Goal: Transaction & Acquisition: Purchase product/service

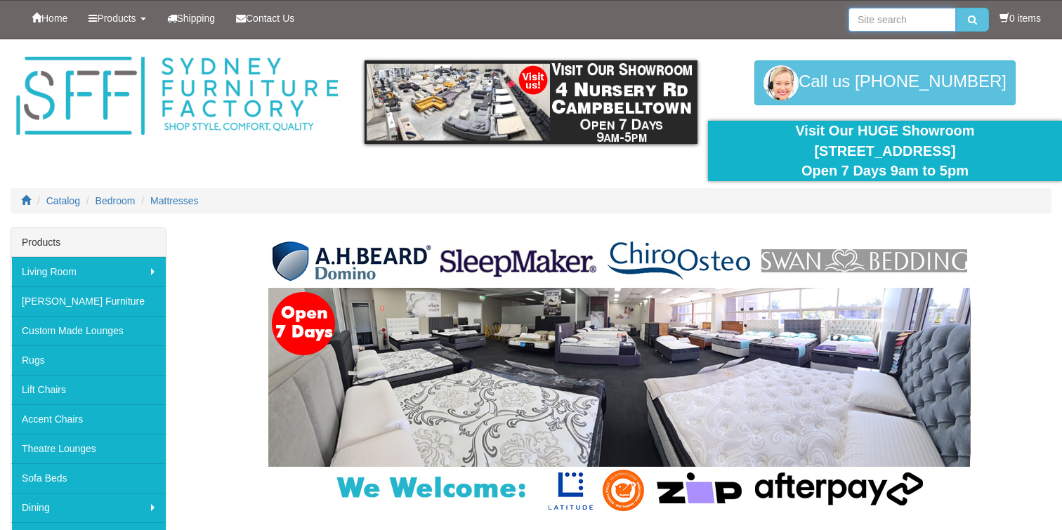
click at [868, 24] on input "search" at bounding box center [901, 20] width 107 height 24
type input "ah"
click at [956, 8] on button "submit" at bounding box center [972, 20] width 33 height 24
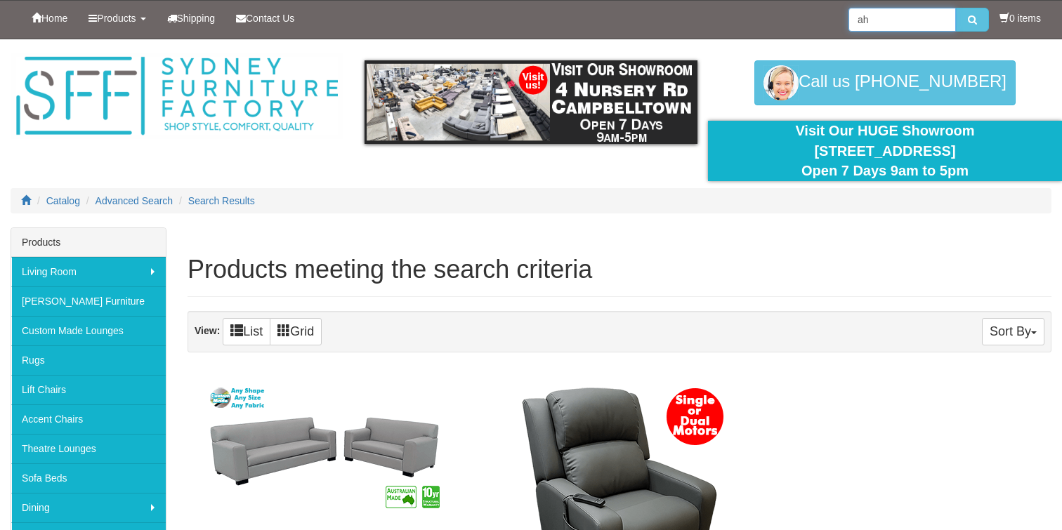
drag, startPoint x: 866, startPoint y: 20, endPoint x: 824, endPoint y: 20, distance: 41.4
click at [825, 20] on div "Home Products Living Room Lounges Sofas Australian Made Lounges Corner Modular …" at bounding box center [531, 20] width 1040 height 38
type input "beard"
click at [956, 8] on button "submit" at bounding box center [972, 20] width 33 height 24
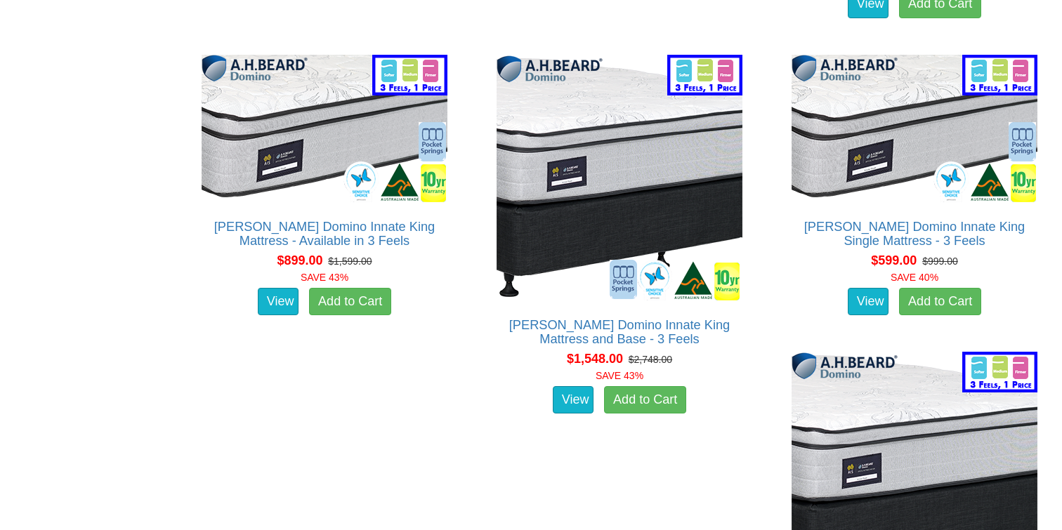
scroll to position [2504, 0]
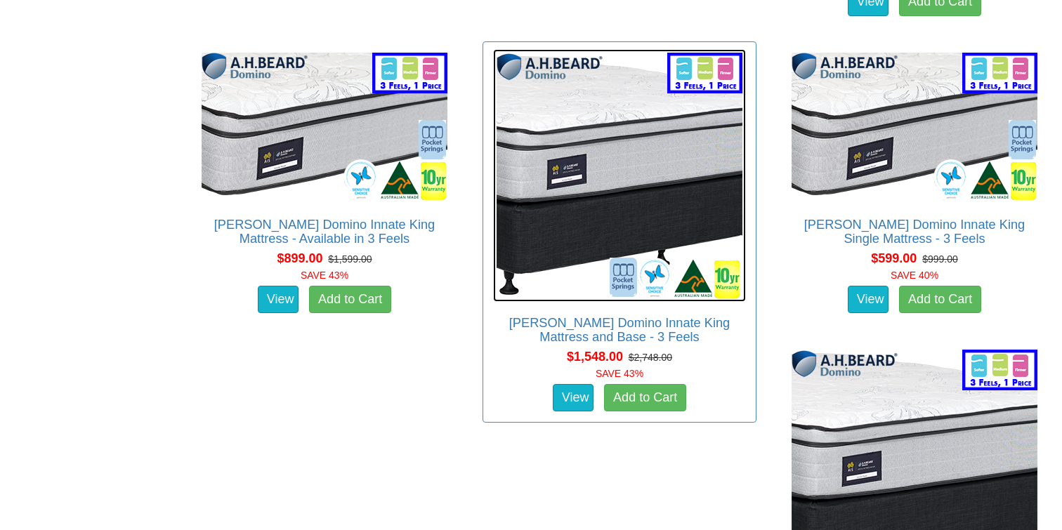
click at [599, 217] on img at bounding box center [619, 175] width 253 height 253
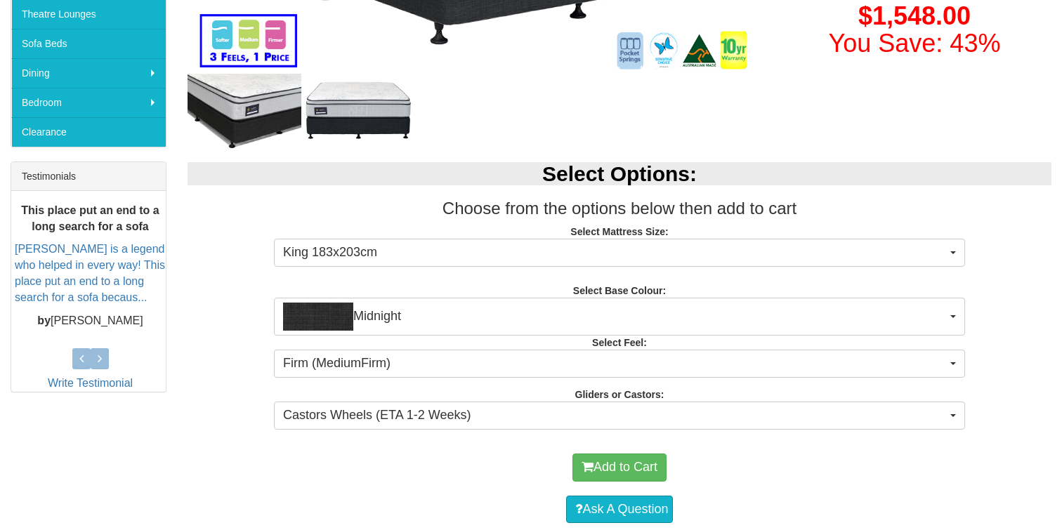
scroll to position [442, 0]
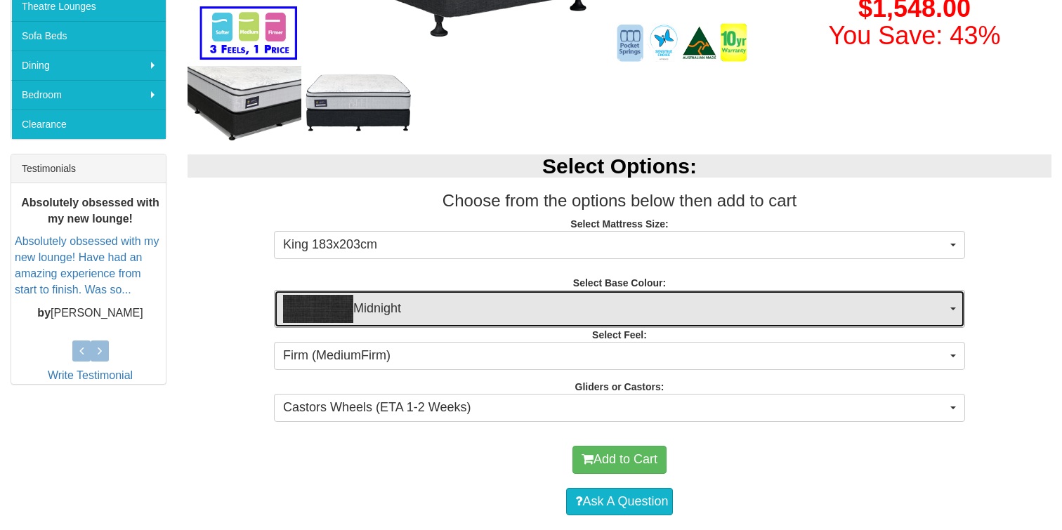
click at [491, 310] on span "Midnight" at bounding box center [614, 309] width 663 height 28
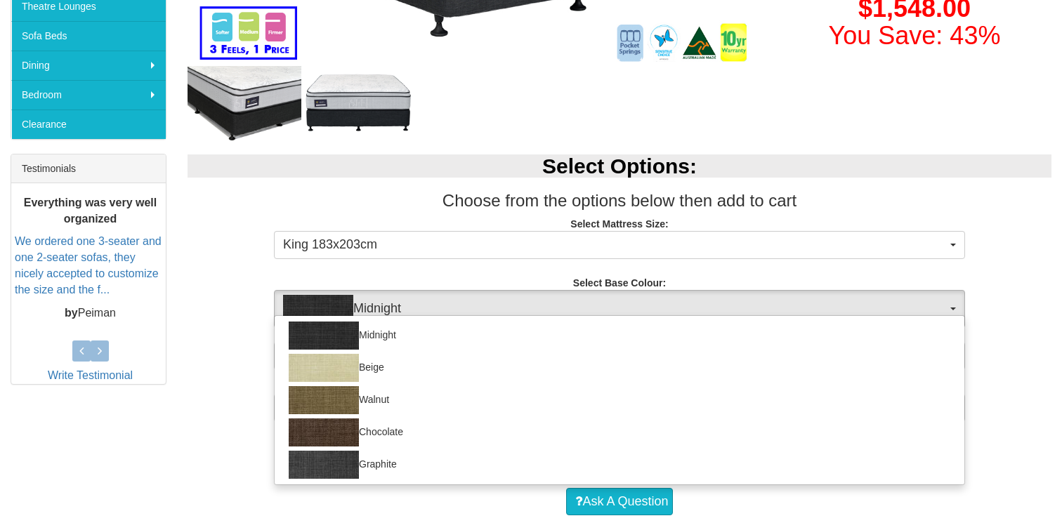
click at [471, 265] on div "Select Options: Choose from the options below then add to cart Select Mattress …" at bounding box center [619, 285] width 885 height 291
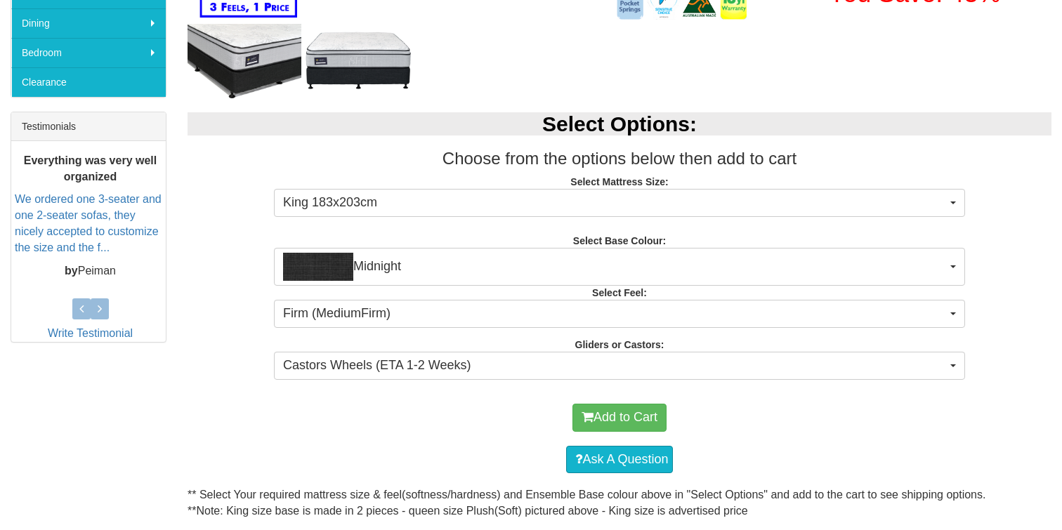
scroll to position [487, 0]
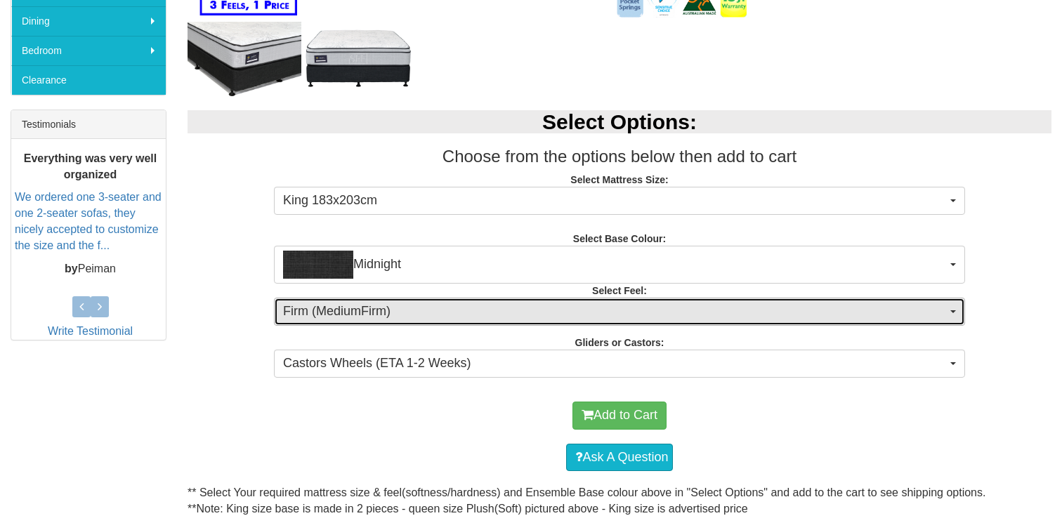
click at [455, 311] on span "Firm (MediumFirm)" at bounding box center [614, 312] width 663 height 18
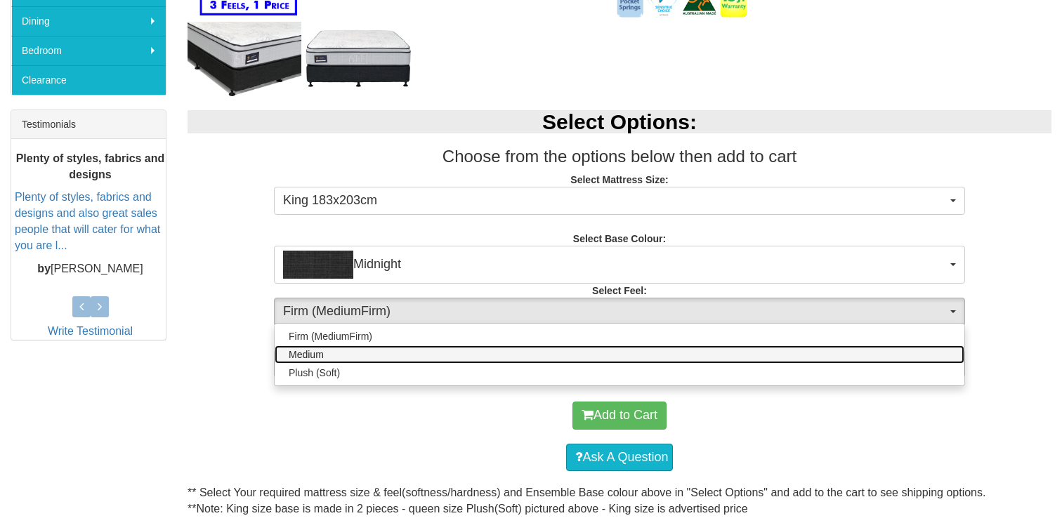
click at [454, 351] on link "Medium" at bounding box center [619, 354] width 689 height 18
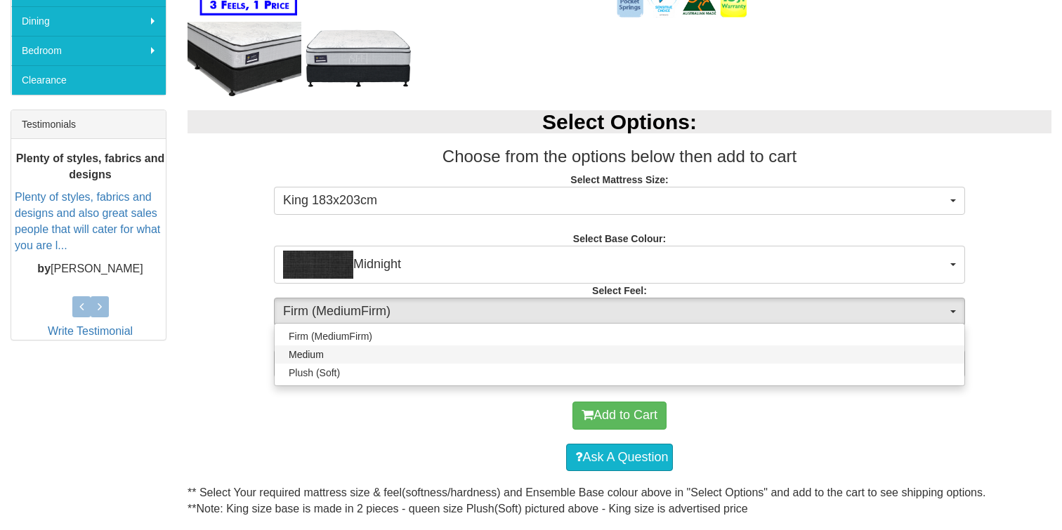
select select "1380"
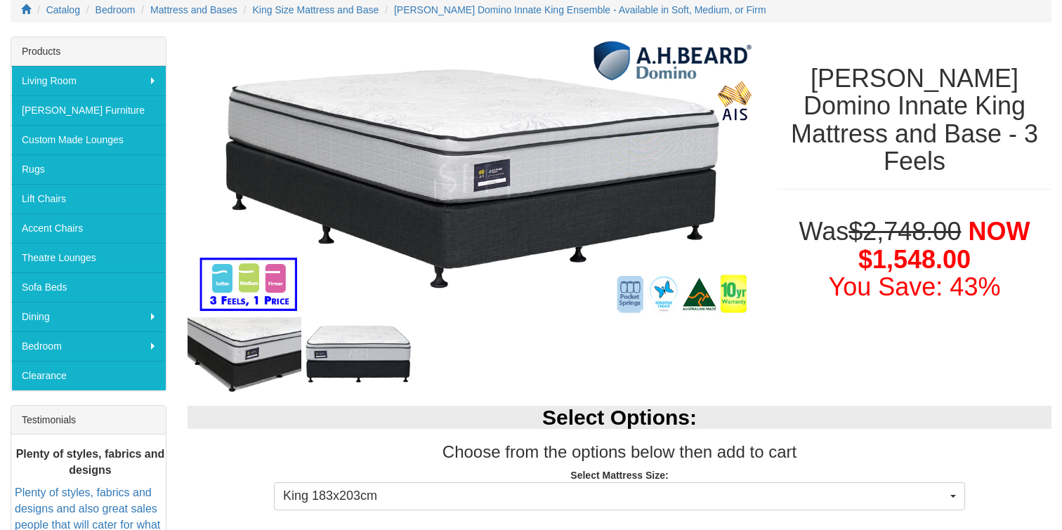
scroll to position [185, 0]
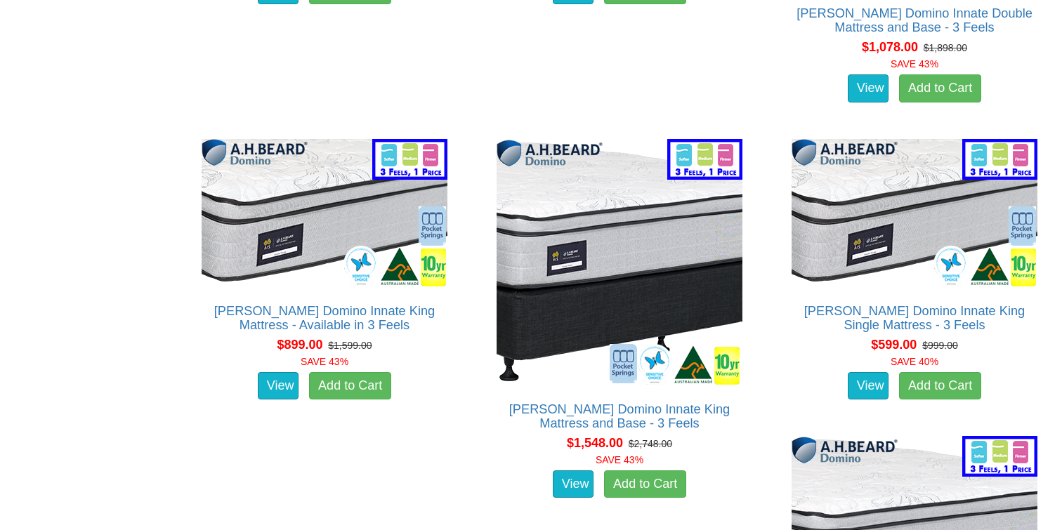
scroll to position [2416, 0]
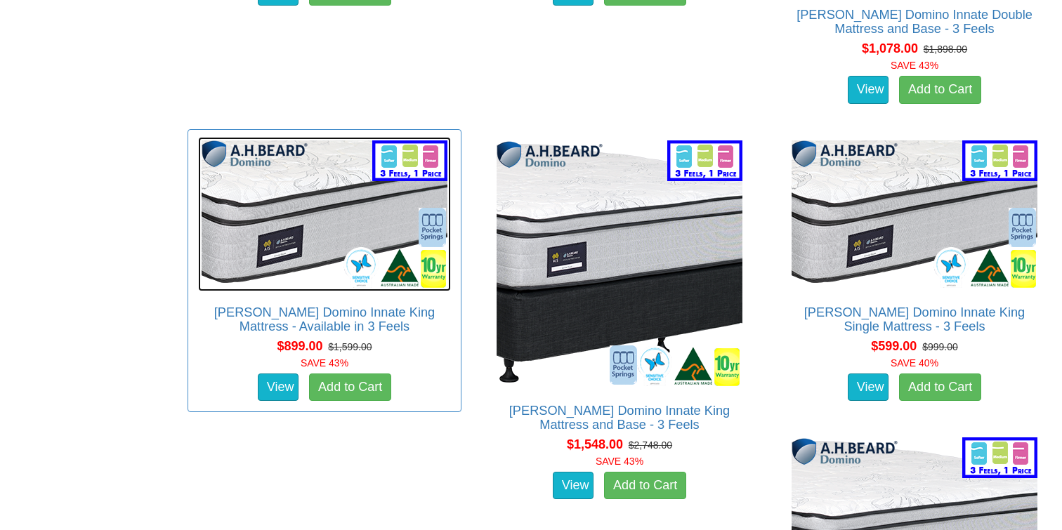
click at [285, 194] on img at bounding box center [324, 214] width 253 height 154
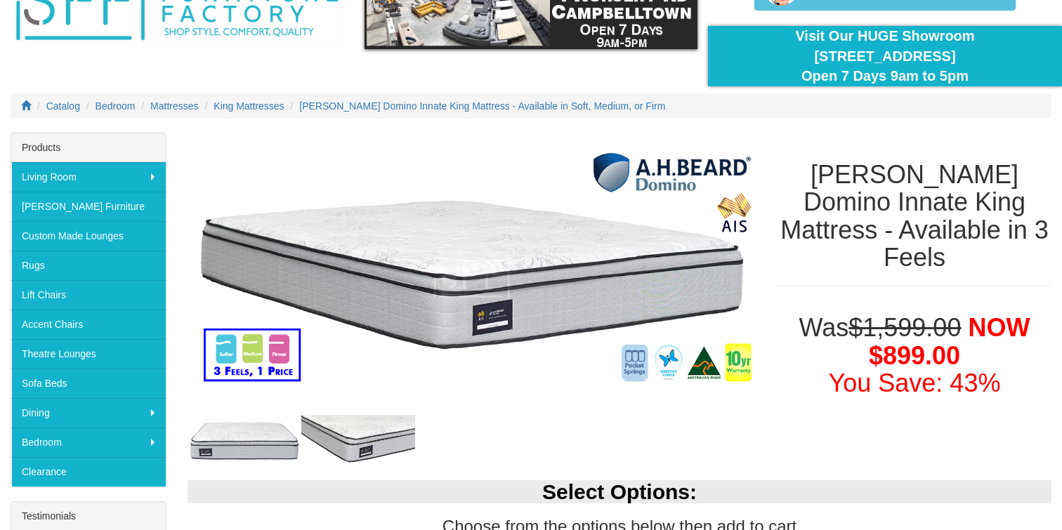
scroll to position [98, 0]
